Goal: Task Accomplishment & Management: Manage account settings

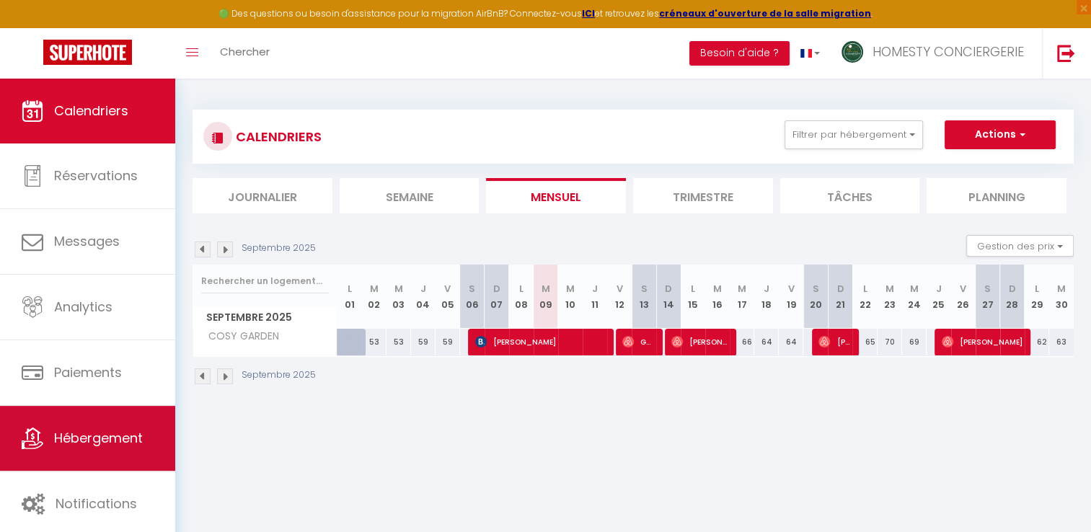
click at [111, 436] on span "Hébergement" at bounding box center [98, 438] width 89 height 18
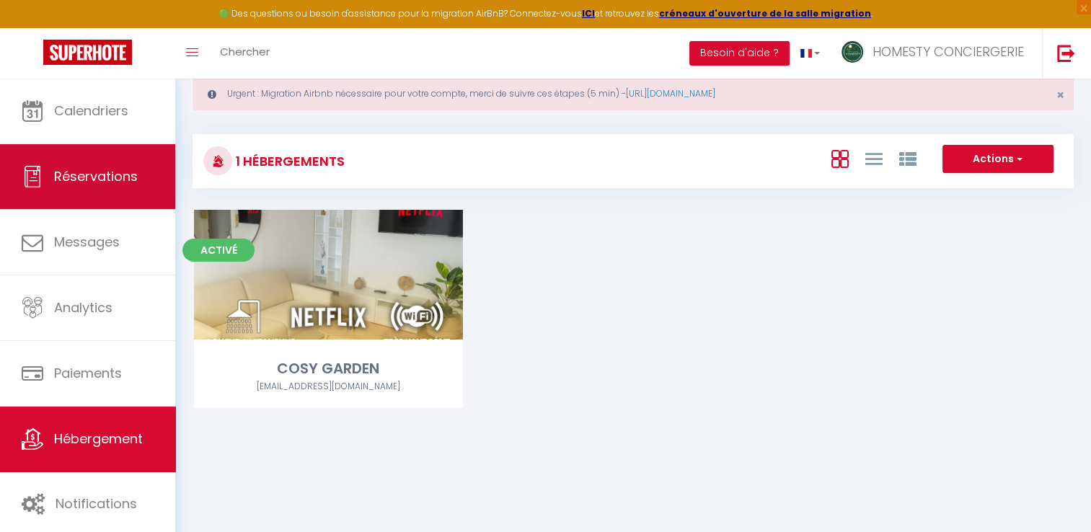
scroll to position [78, 0]
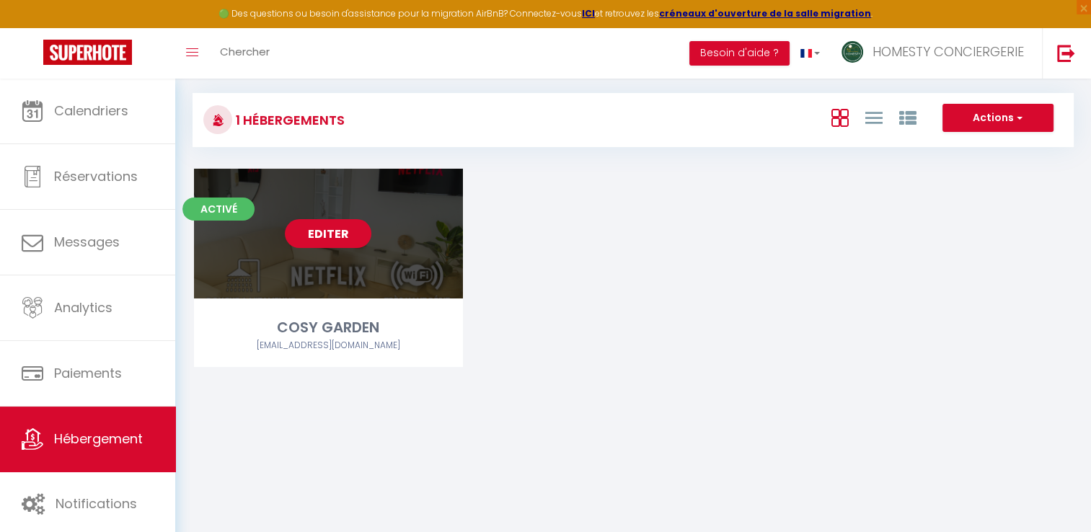
click at [304, 241] on link "Editer" at bounding box center [328, 233] width 87 height 29
click at [217, 251] on div "Editer" at bounding box center [328, 234] width 269 height 130
click at [311, 233] on link "Editer" at bounding box center [328, 233] width 87 height 29
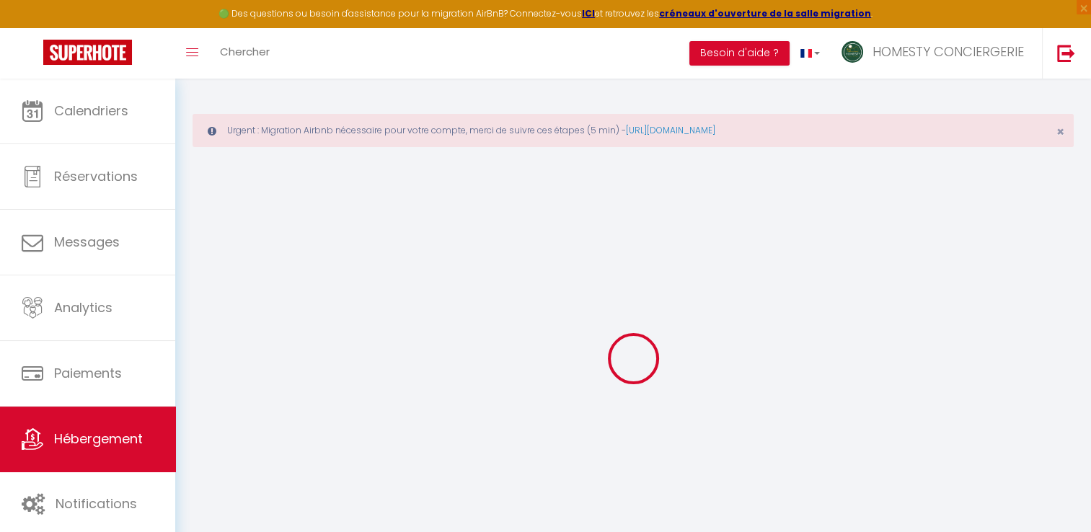
select select
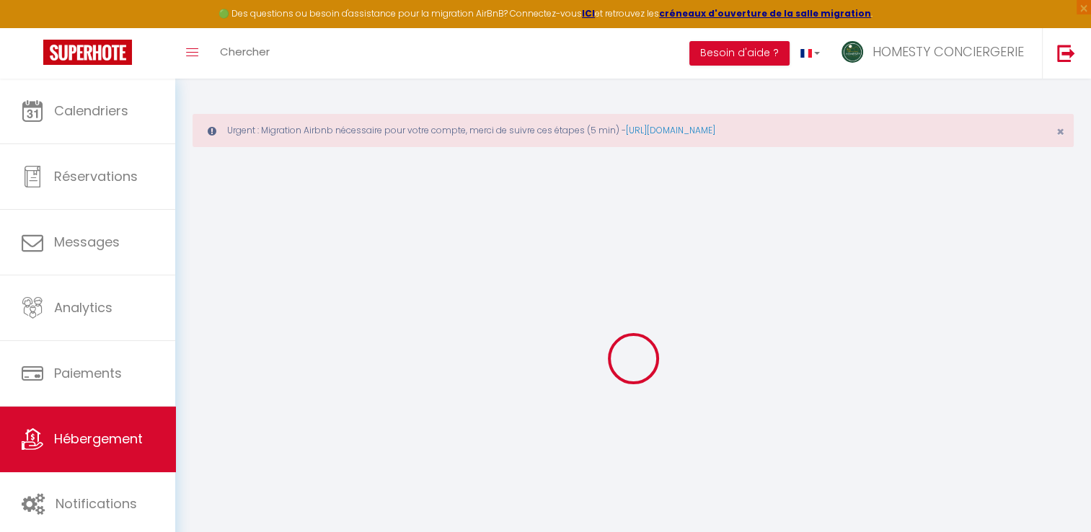
select select
checkbox input "false"
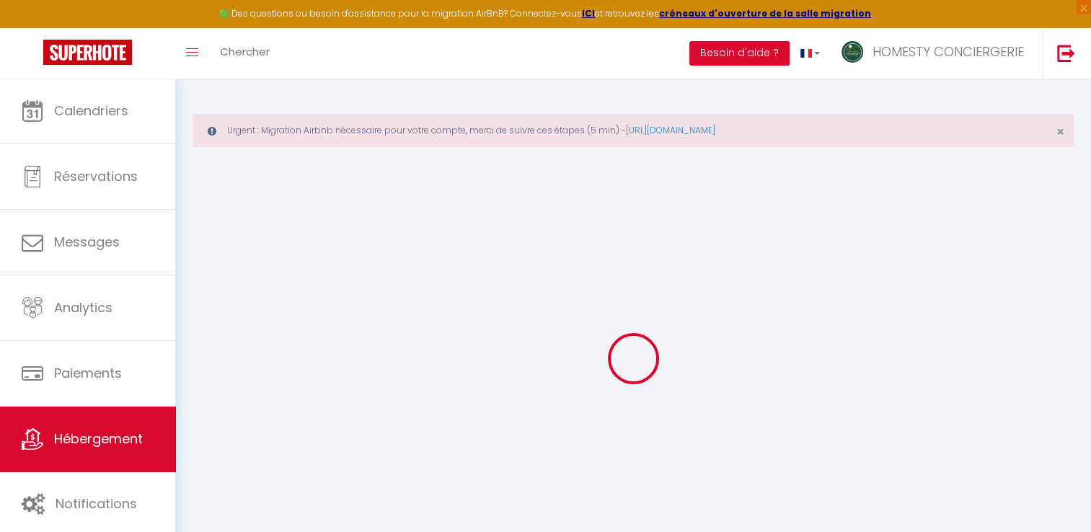
select select
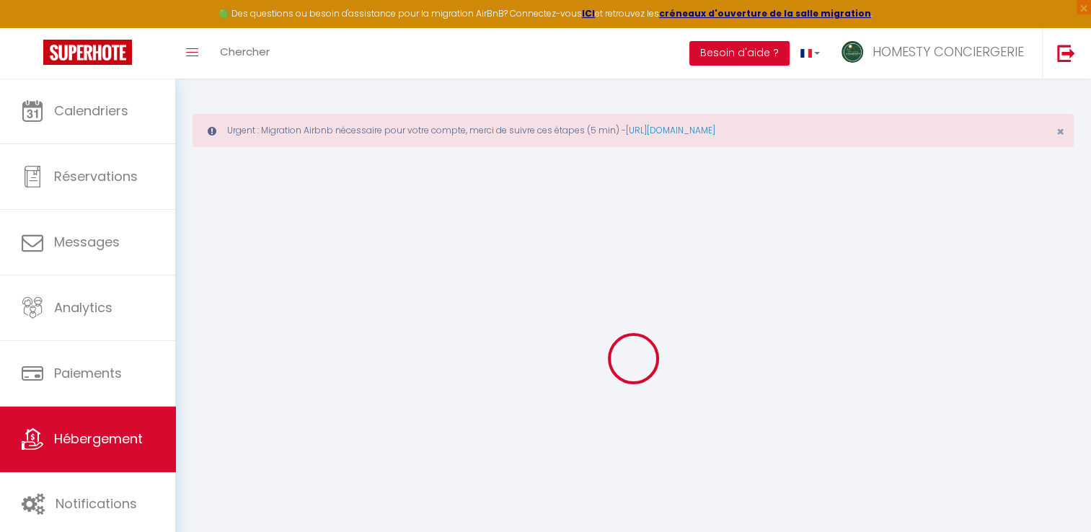
select select
checkbox input "false"
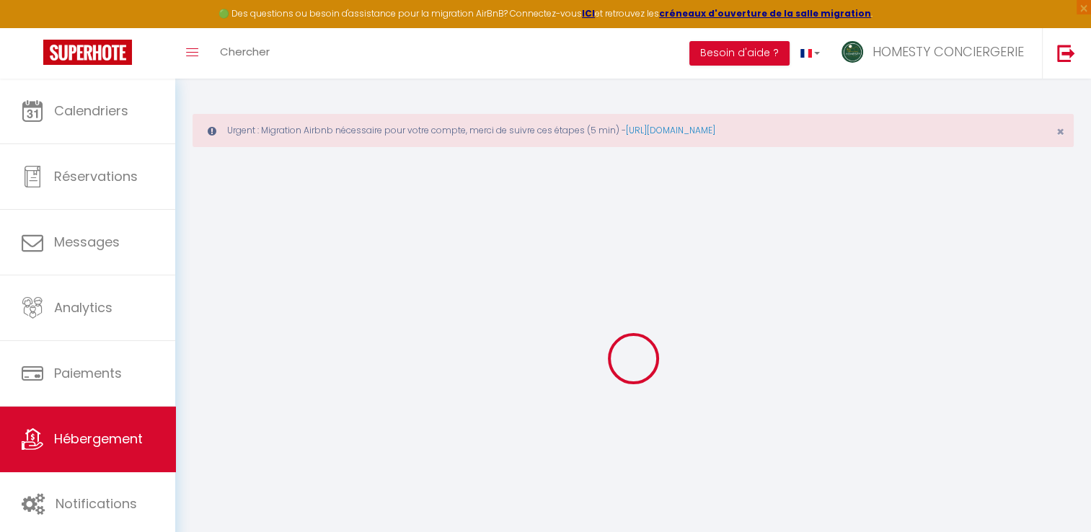
checkbox input "false"
select select
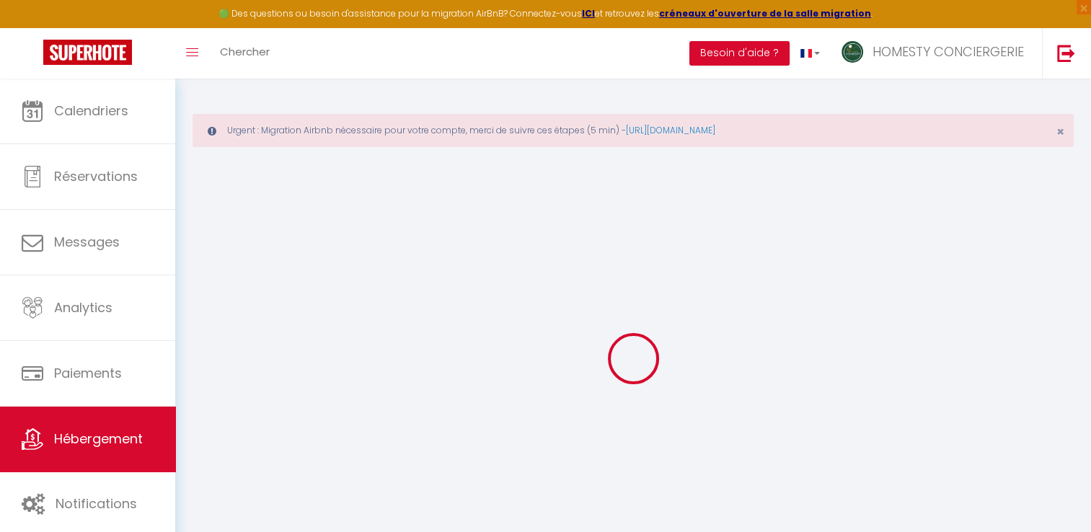
select select
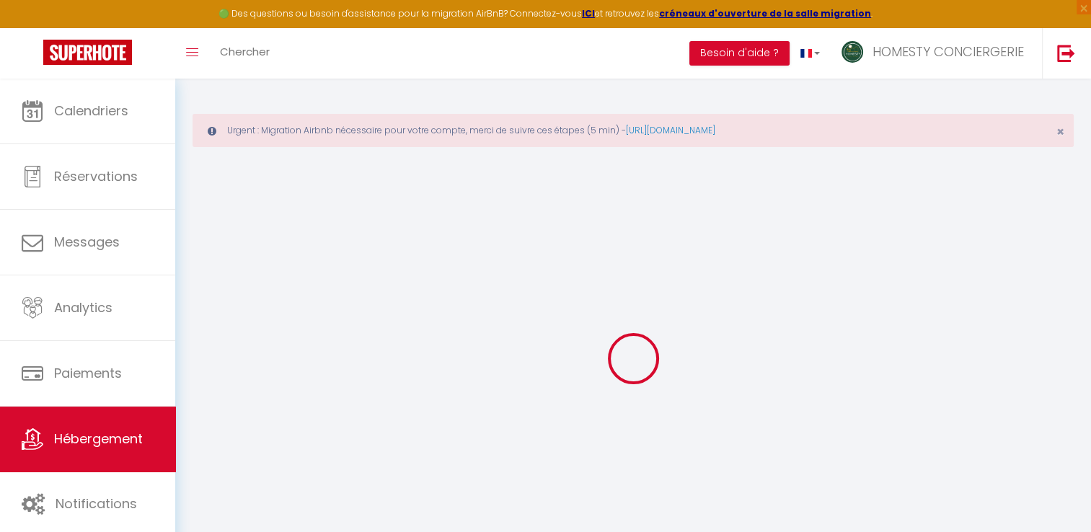
checkbox input "false"
select select
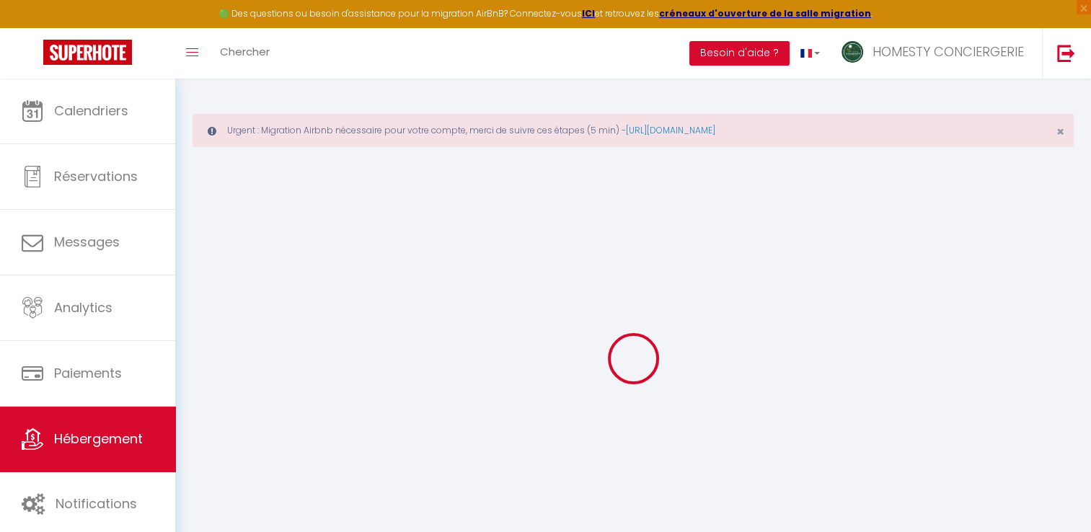
select select
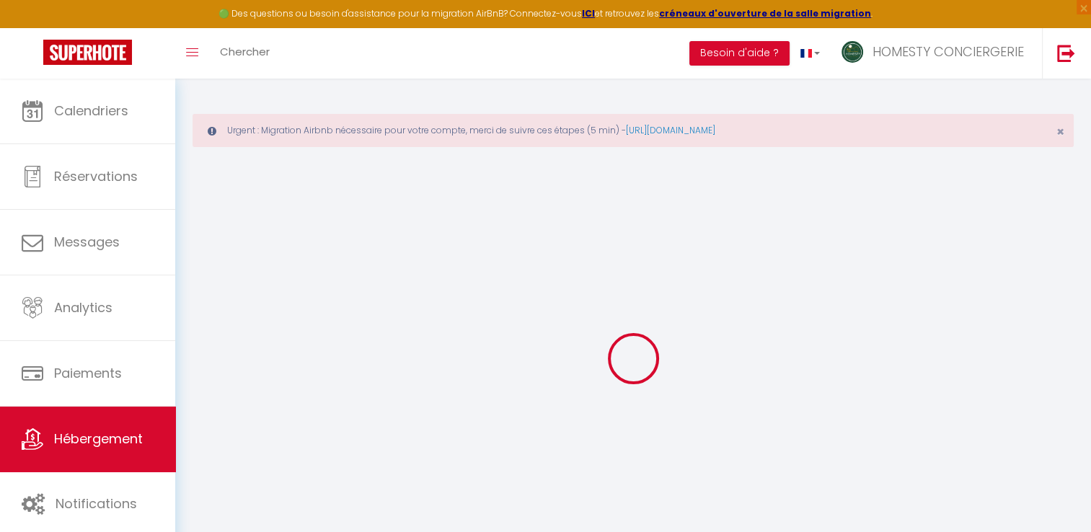
select select
checkbox input "false"
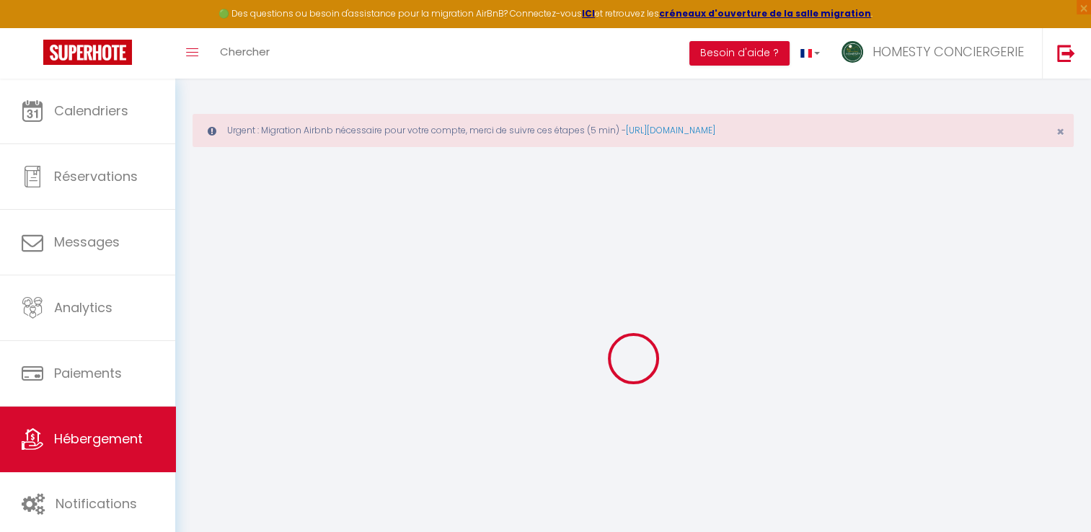
checkbox input "false"
select select
type input "COSY GARDEN"
type input "[PERSON_NAME]"
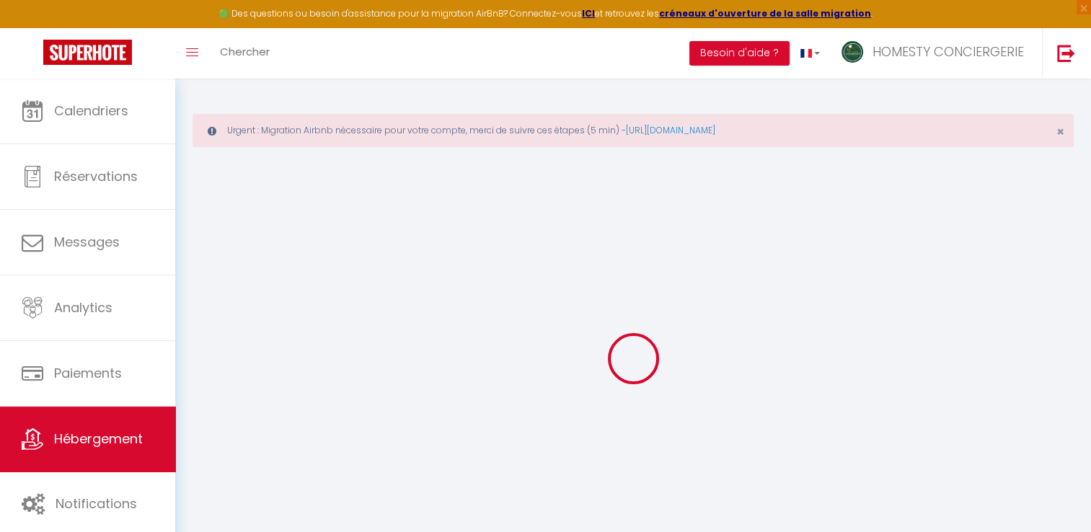
type input "Ly nhia vu"
type input "[STREET_ADDRESS]"
type input "31450"
type input "MONTLAUR"
select select "2"
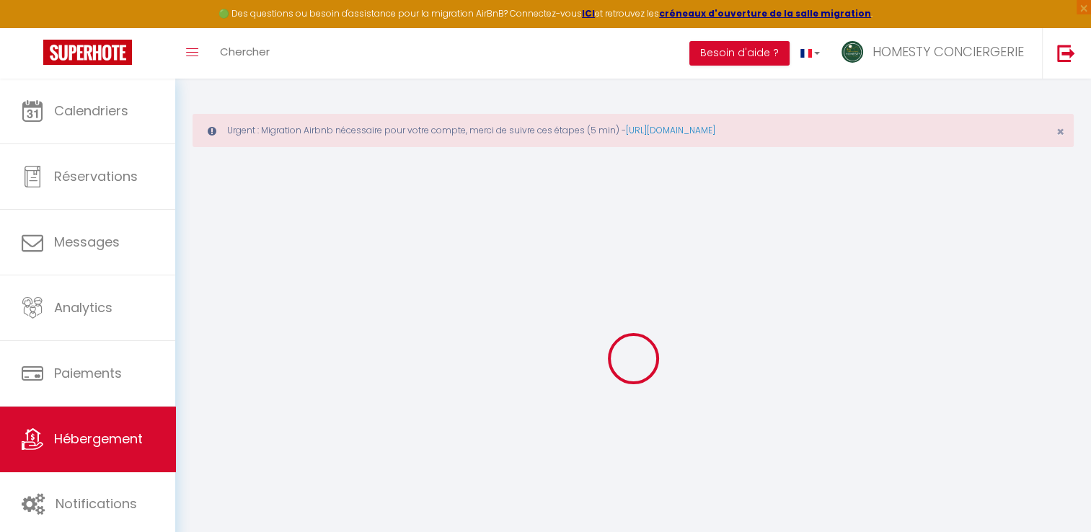
type input "40"
type input "5"
type input "35"
type input "3.45"
type input "200"
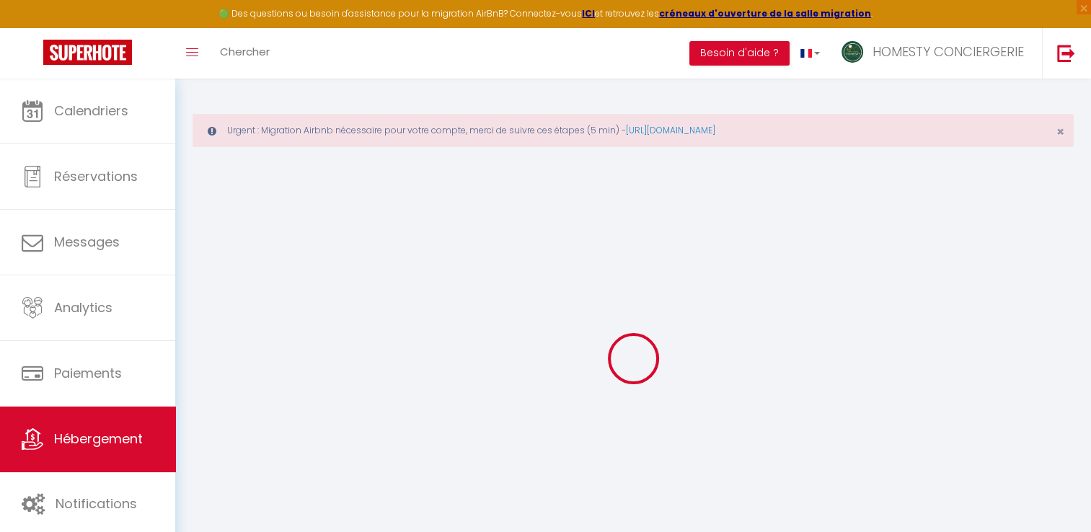
select select
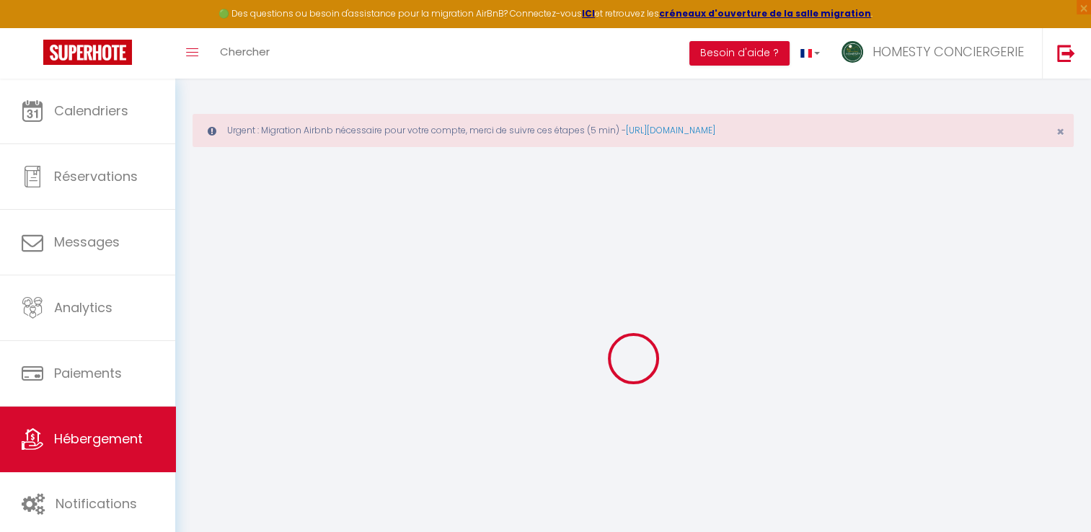
type input "[STREET_ADDRESS][PERSON_NAME]"
type input "31100"
type input "[GEOGRAPHIC_DATA]"
type input "[EMAIL_ADDRESS][DOMAIN_NAME]"
select select "9643"
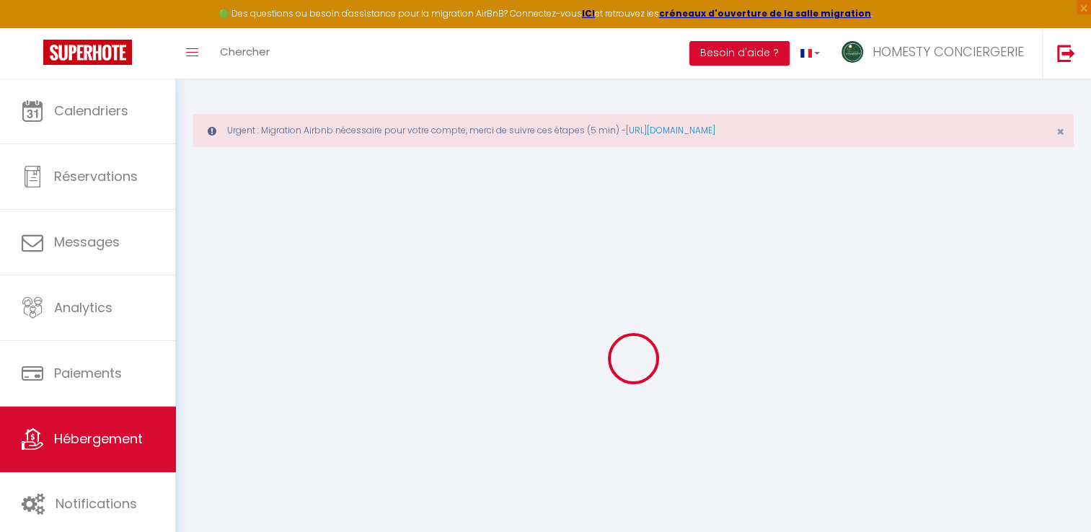
checkbox input "true"
type input "0"
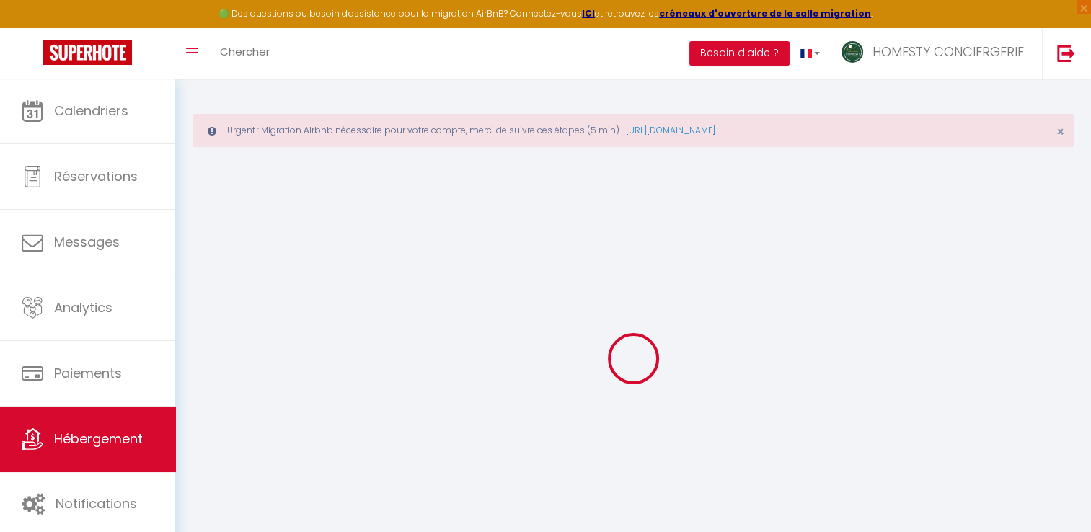
type input "0"
select select
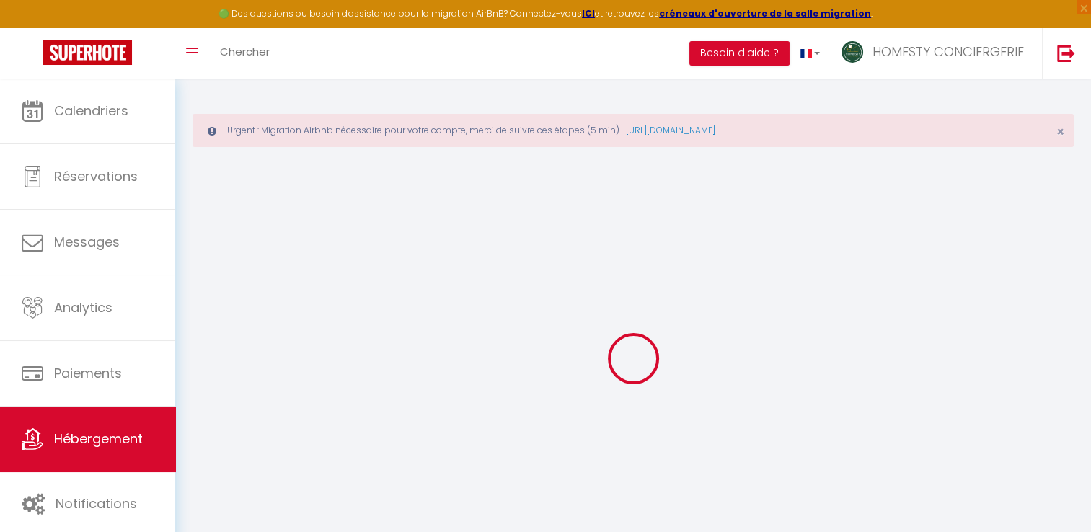
select select
checkbox input "true"
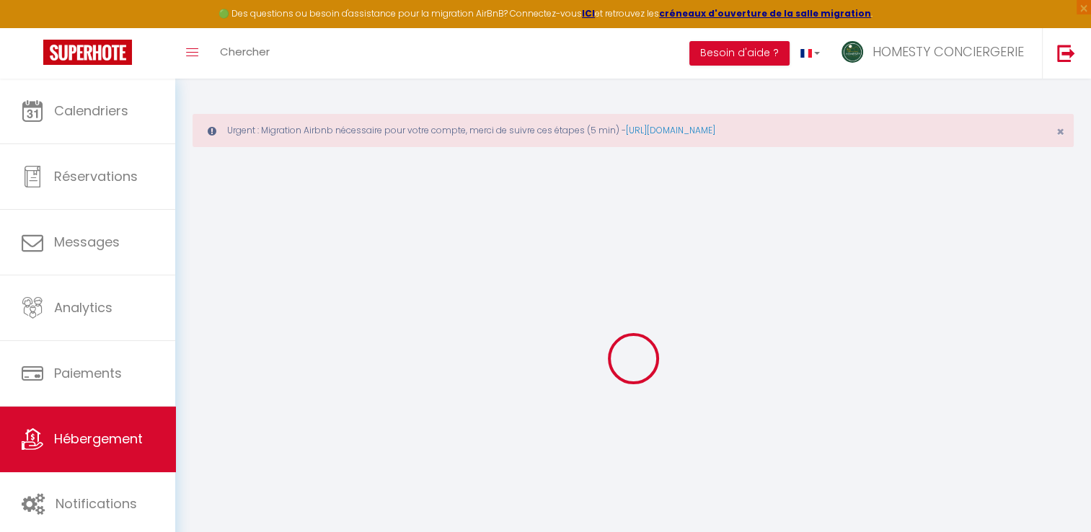
checkbox input "true"
select select "35181"
select select
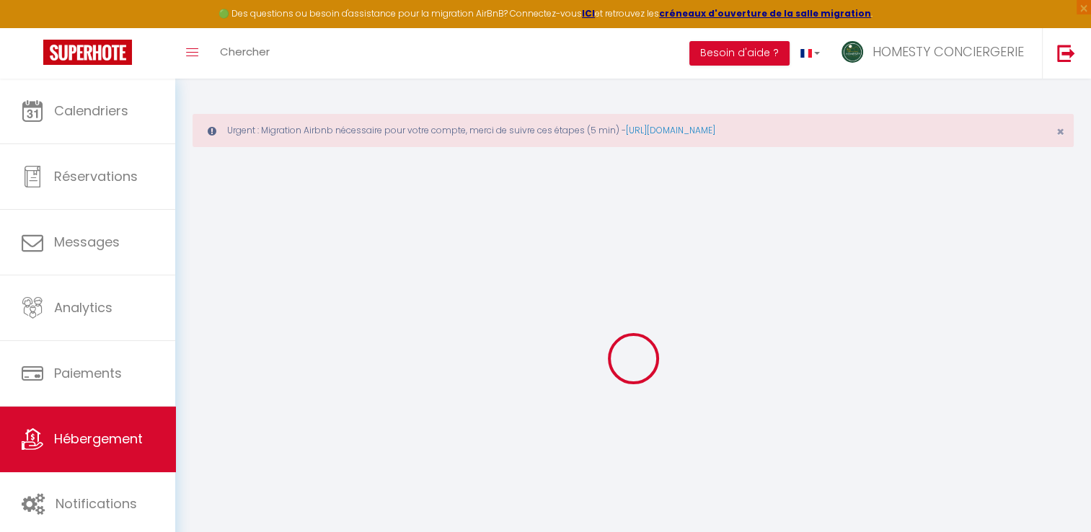
select select
checkbox input "true"
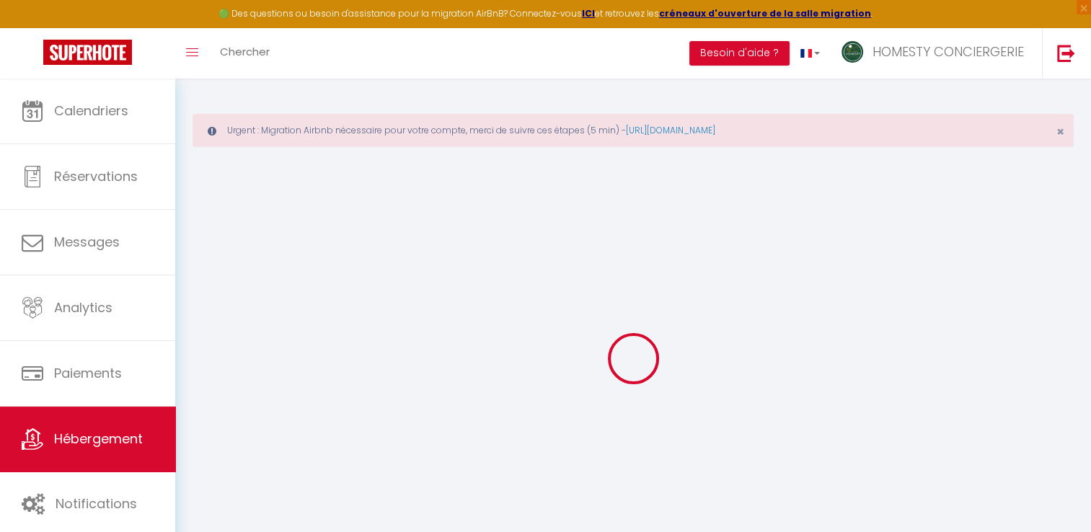
checkbox input "true"
select select
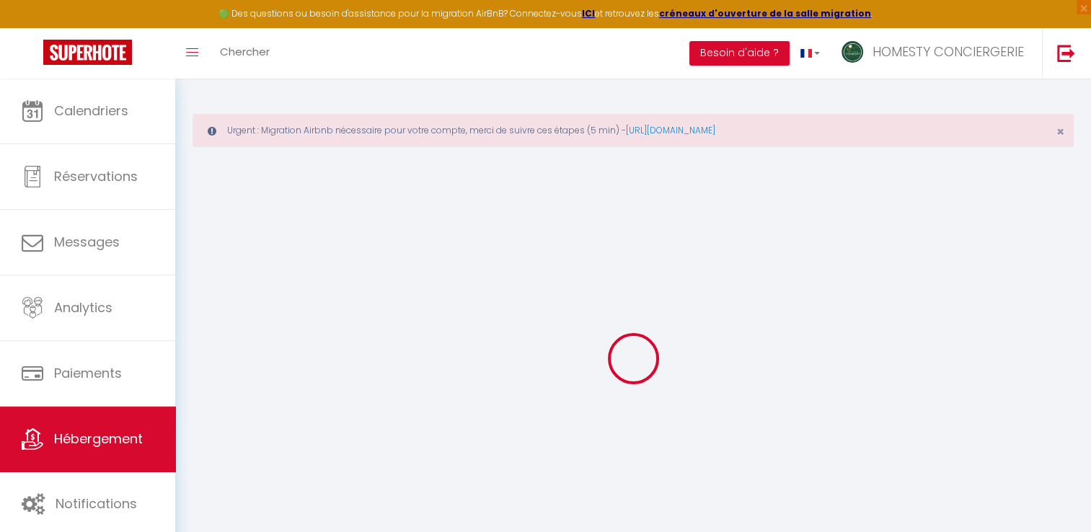
select select
checkbox input "true"
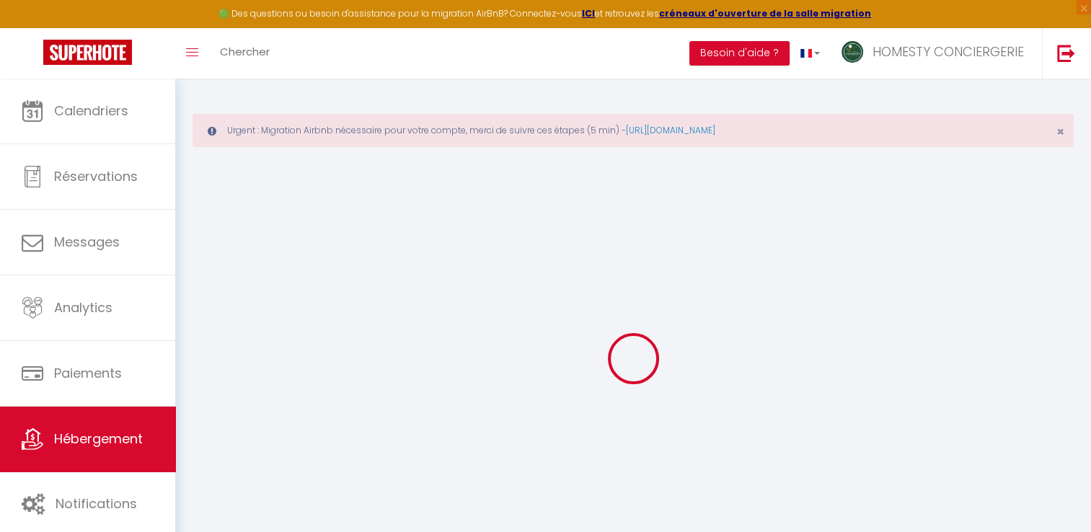
checkbox input "true"
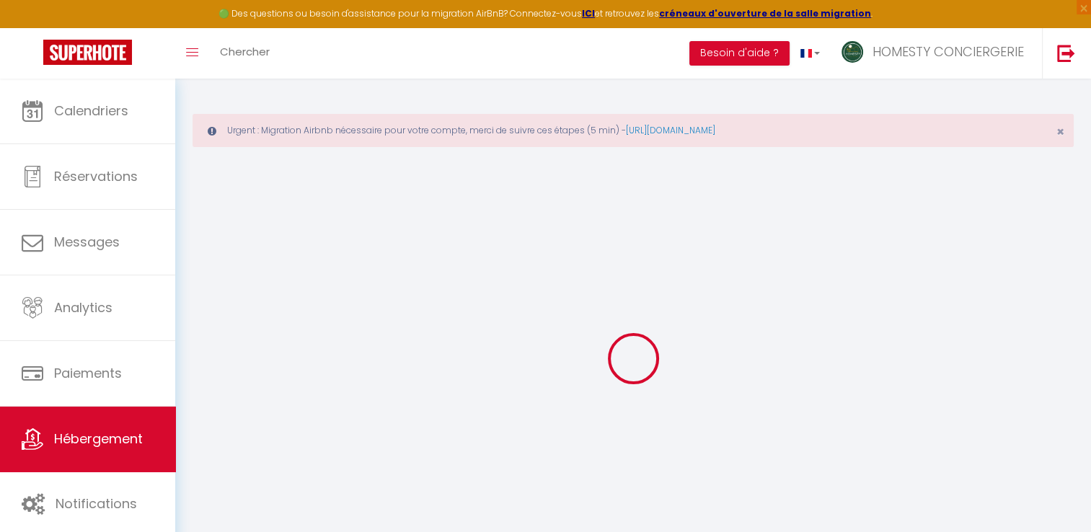
checkbox input "true"
select select "16:00"
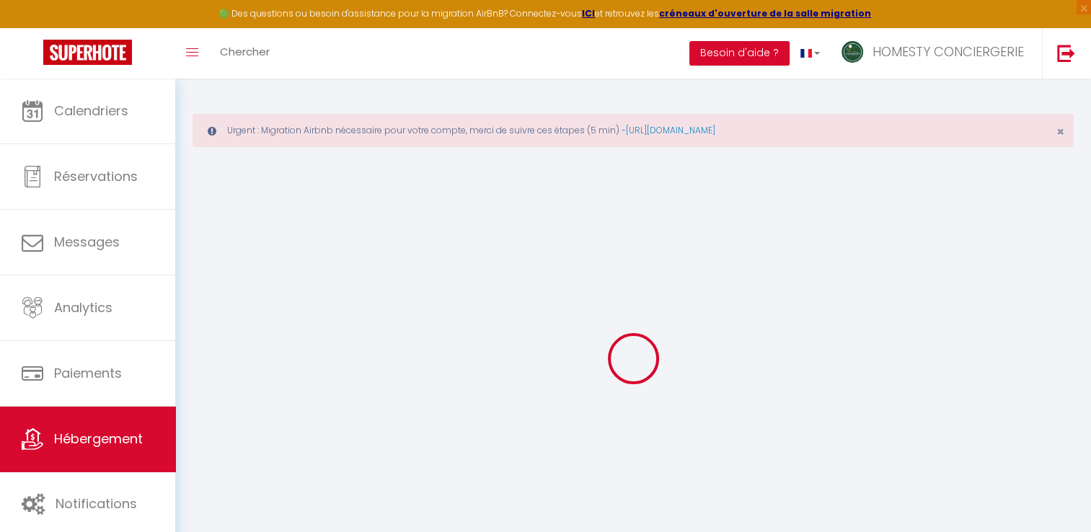
select select "20:00"
select select "10:00"
select select "30"
select select "120"
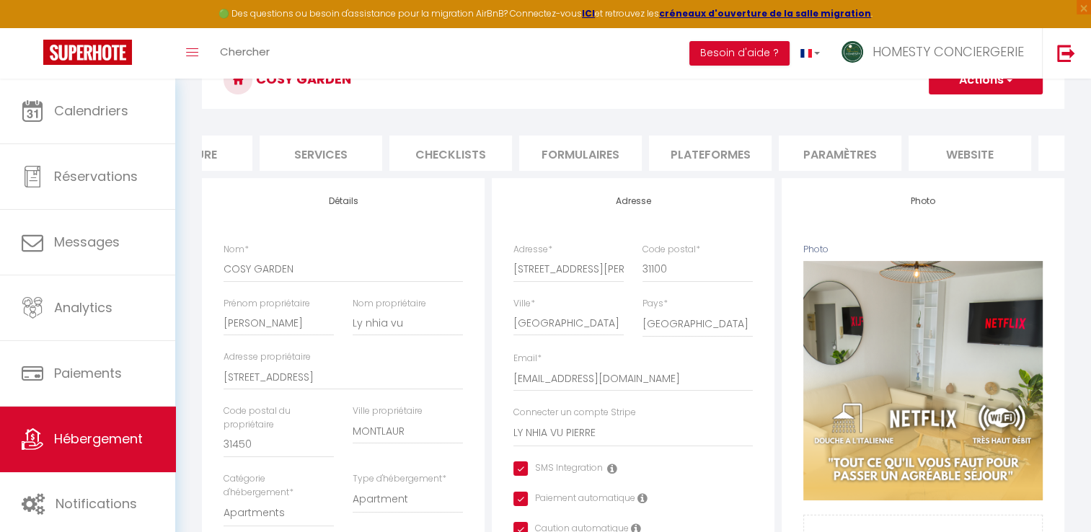
scroll to position [0, 332]
click at [721, 159] on li "Plateformes" at bounding box center [709, 153] width 123 height 35
select select
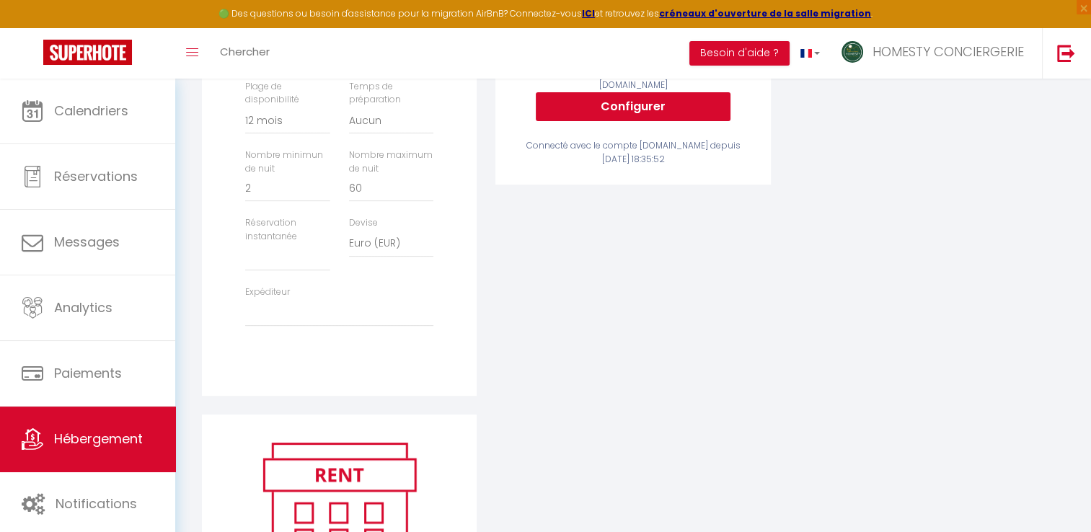
scroll to position [462, 0]
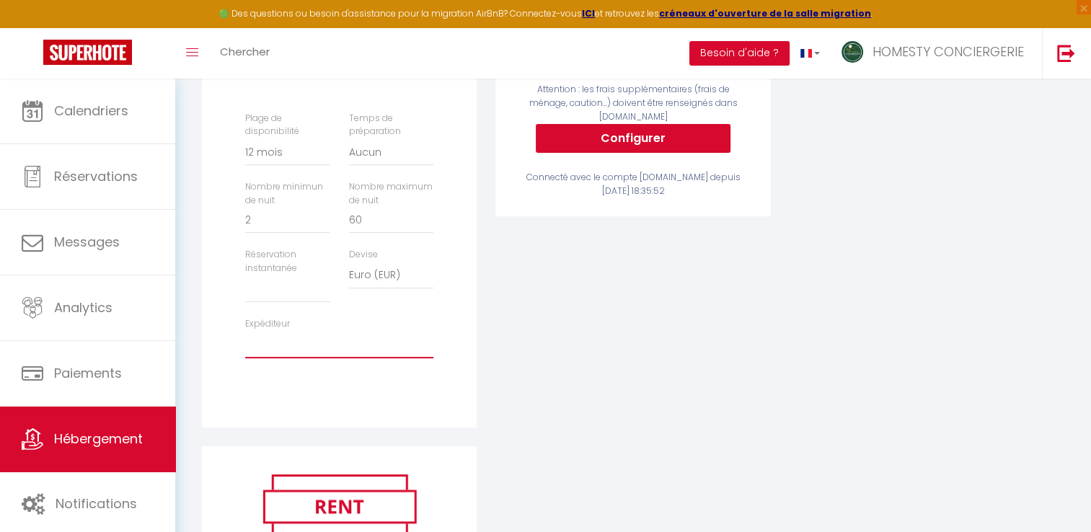
click at [327, 351] on select "[EMAIL_ADDRESS][DOMAIN_NAME] [EMAIL_ADDRESS][DOMAIN_NAME] [EMAIL_ADDRESS][DOMAI…" at bounding box center [339, 344] width 188 height 27
select select "7028"
click at [245, 340] on select "[EMAIL_ADDRESS][DOMAIN_NAME] [EMAIL_ADDRESS][DOMAIN_NAME] [EMAIL_ADDRESS][DOMAI…" at bounding box center [339, 344] width 188 height 27
select select
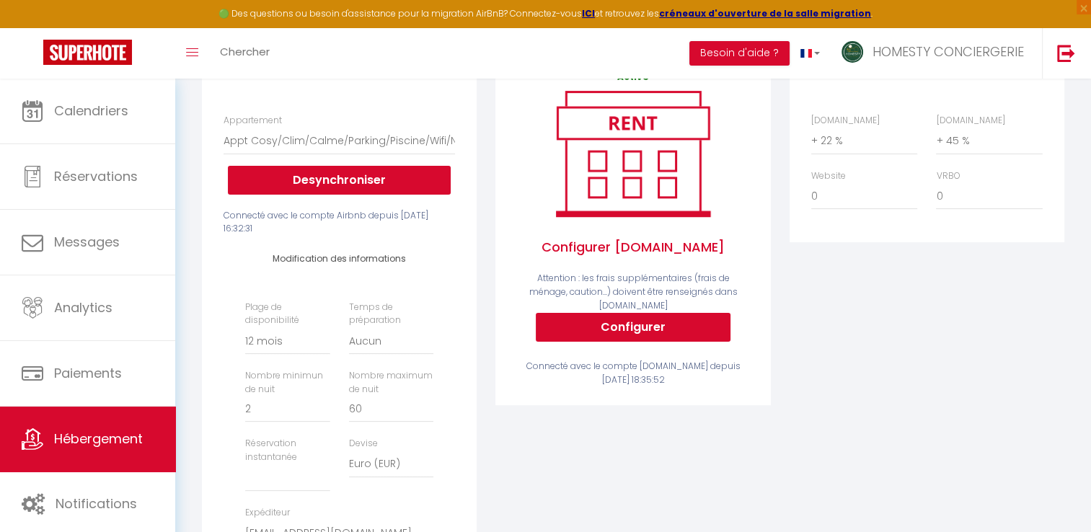
scroll to position [390, 0]
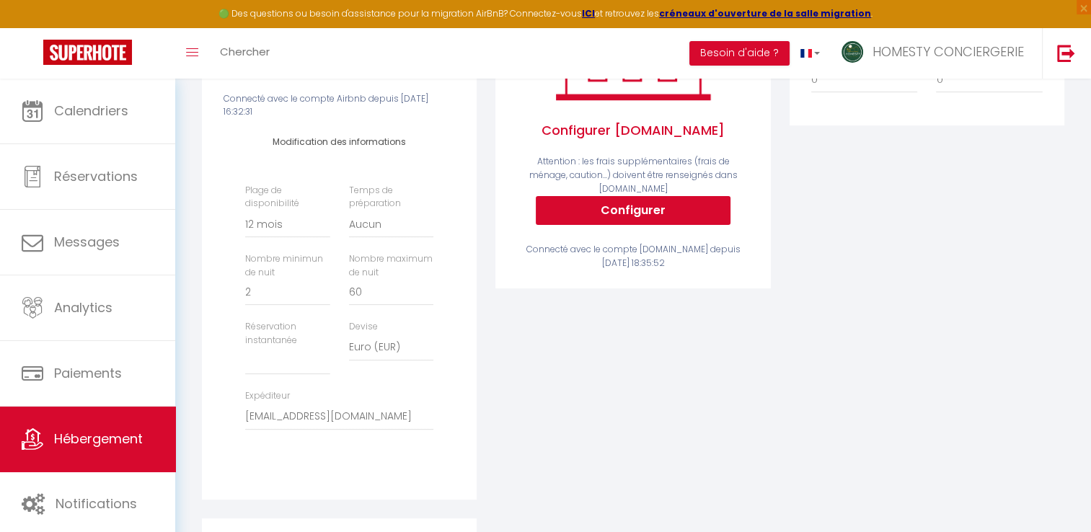
click at [1027, 171] on div "Price Multiplier [DOMAIN_NAME] 0 + 1 % + 2 % + 3 % + 4 % + 5 % + 6 % + 7 %" at bounding box center [926, 225] width 293 height 586
click at [812, 55] on link at bounding box center [811, 53] width 42 height 50
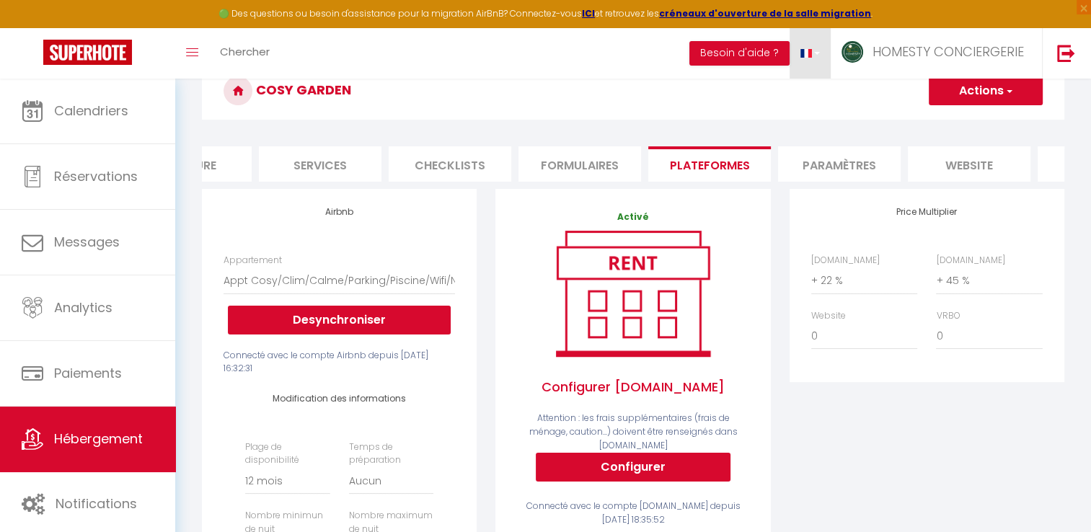
scroll to position [144, 0]
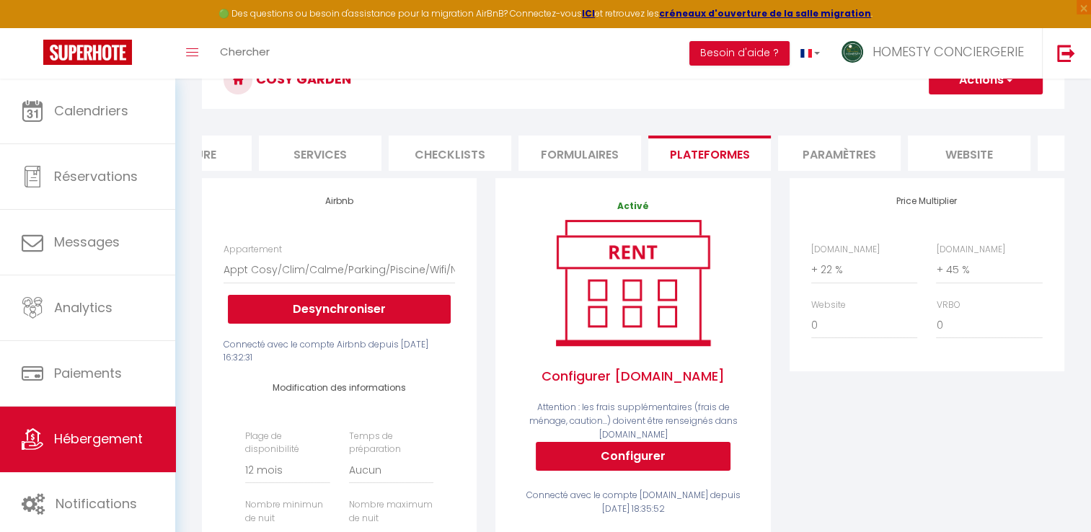
click at [997, 87] on button "Actions" at bounding box center [986, 80] width 114 height 29
click at [983, 115] on link "Enregistrer" at bounding box center [985, 111] width 114 height 19
select select "365"
select select
select select "EUR"
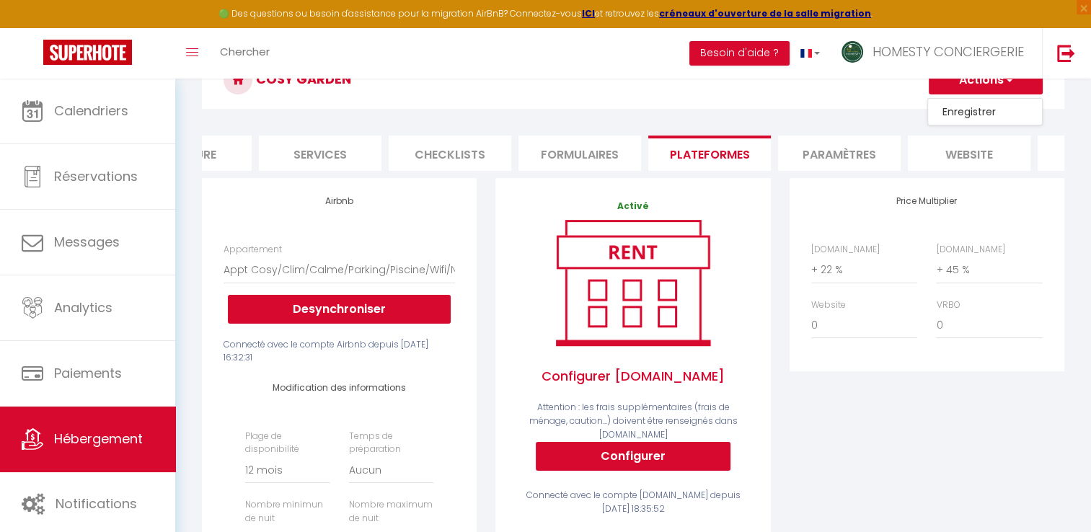
select select "7028"
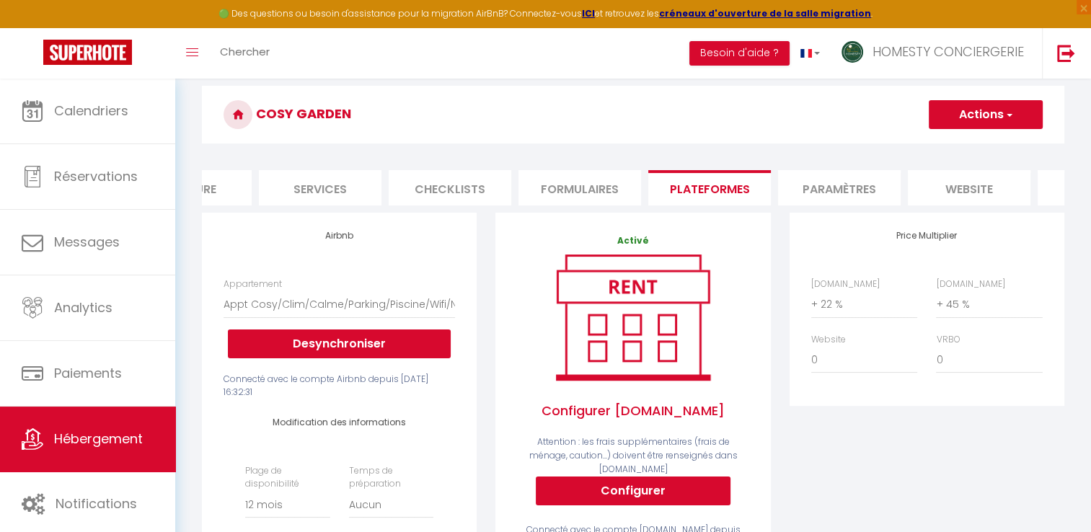
scroll to position [102, 0]
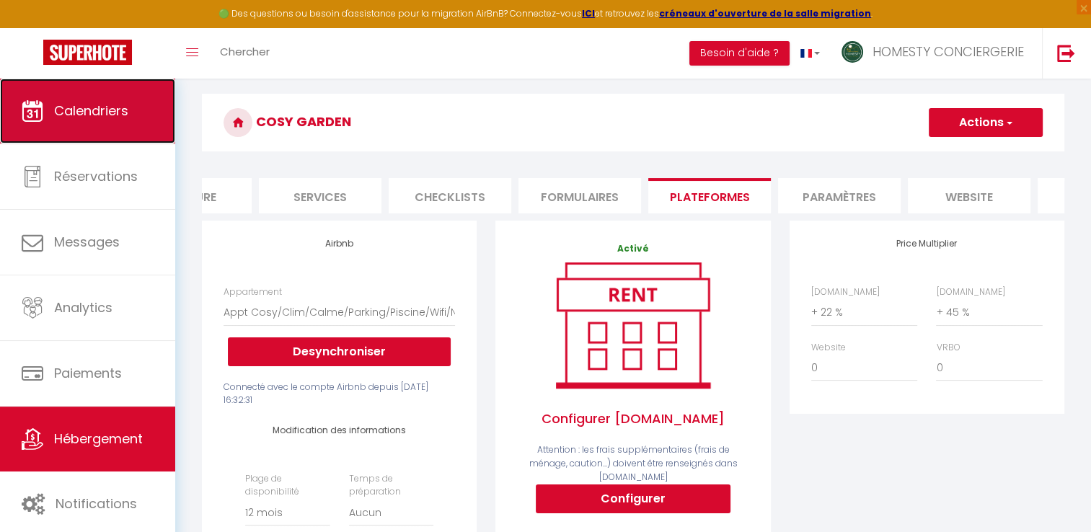
click at [112, 102] on span "Calendriers" at bounding box center [91, 111] width 74 height 18
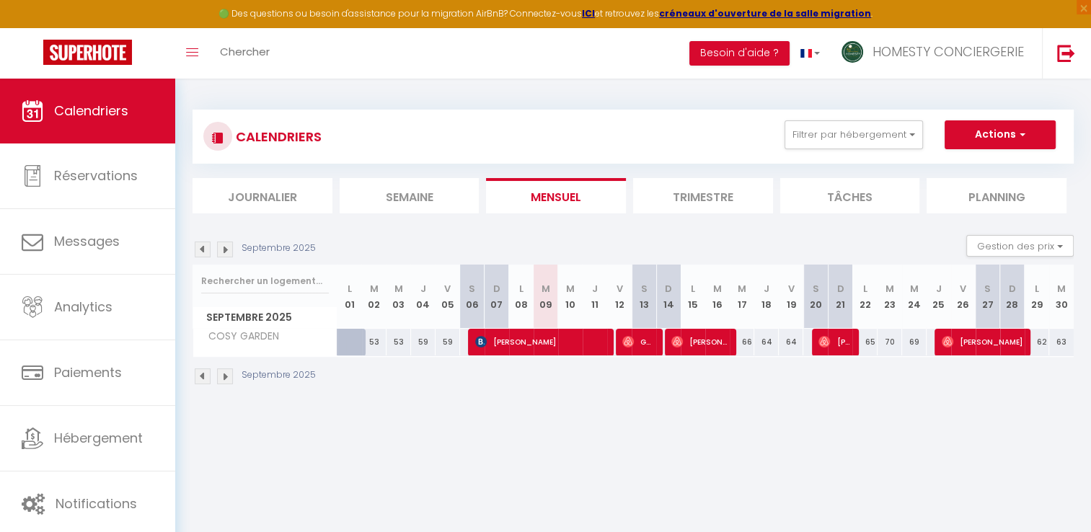
click at [730, 202] on li "Trimestre" at bounding box center [703, 195] width 140 height 35
